Goal: Task Accomplishment & Management: Use online tool/utility

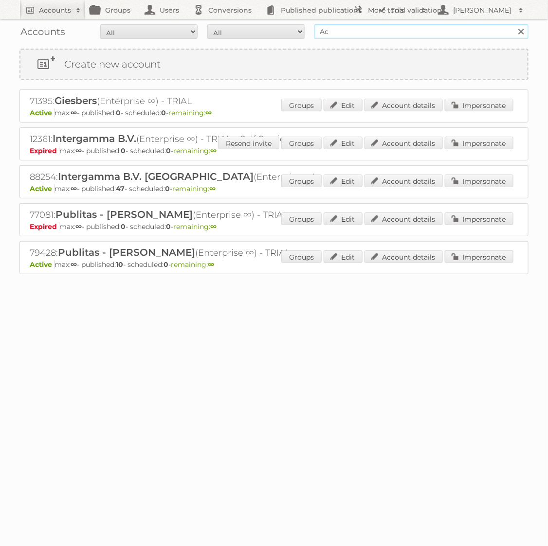
click at [348, 34] on input "Ac" at bounding box center [421, 31] width 214 height 15
type input "[DOMAIN_NAME]"
click at [513, 24] on input "Search" at bounding box center [520, 31] width 15 height 15
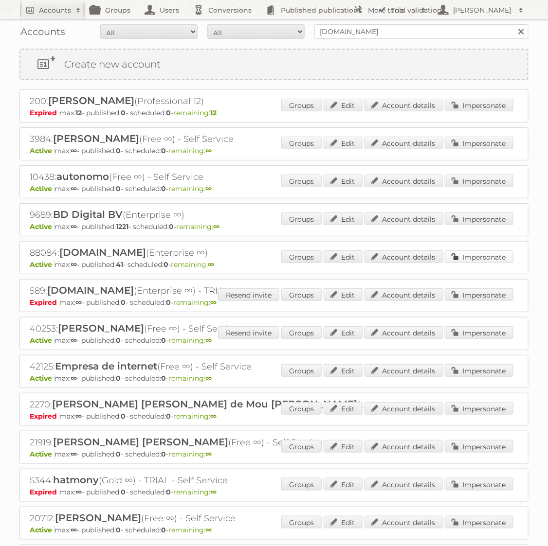
click at [466, 254] on link "Impersonate" at bounding box center [479, 257] width 69 height 13
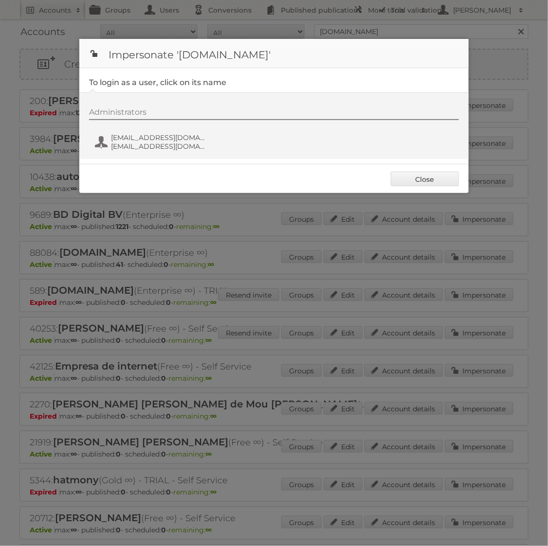
click at [126, 131] on div "Administrators [EMAIL_ADDRESS][DOMAIN_NAME] [EMAIL_ADDRESS][DOMAIN_NAME]" at bounding box center [279, 131] width 380 height 47
click at [127, 135] on span "[EMAIL_ADDRESS][DOMAIN_NAME]" at bounding box center [158, 137] width 94 height 9
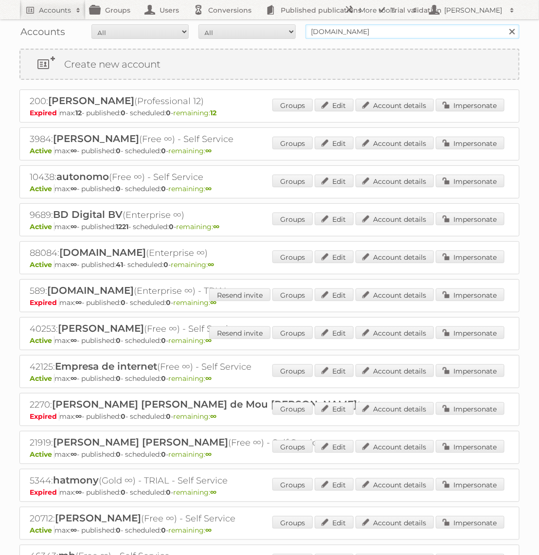
click at [334, 34] on input "[DOMAIN_NAME]" at bounding box center [413, 31] width 214 height 15
type input "Brico"
click at [505, 24] on input "Search" at bounding box center [512, 31] width 15 height 15
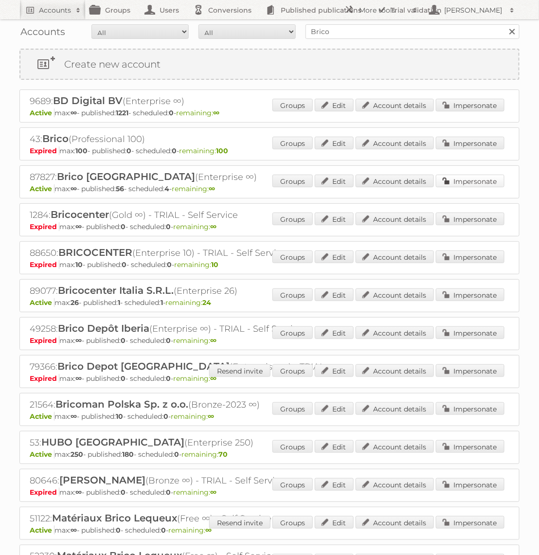
click at [454, 179] on link "Impersonate" at bounding box center [470, 181] width 69 height 13
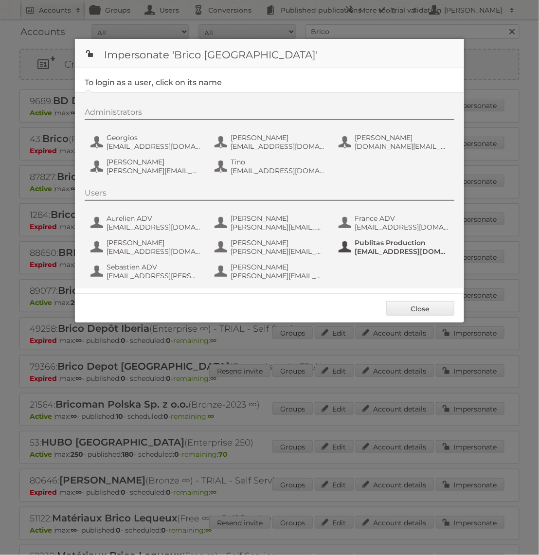
click at [383, 241] on span "Publitas Production" at bounding box center [402, 242] width 94 height 9
